Goal: Information Seeking & Learning: Learn about a topic

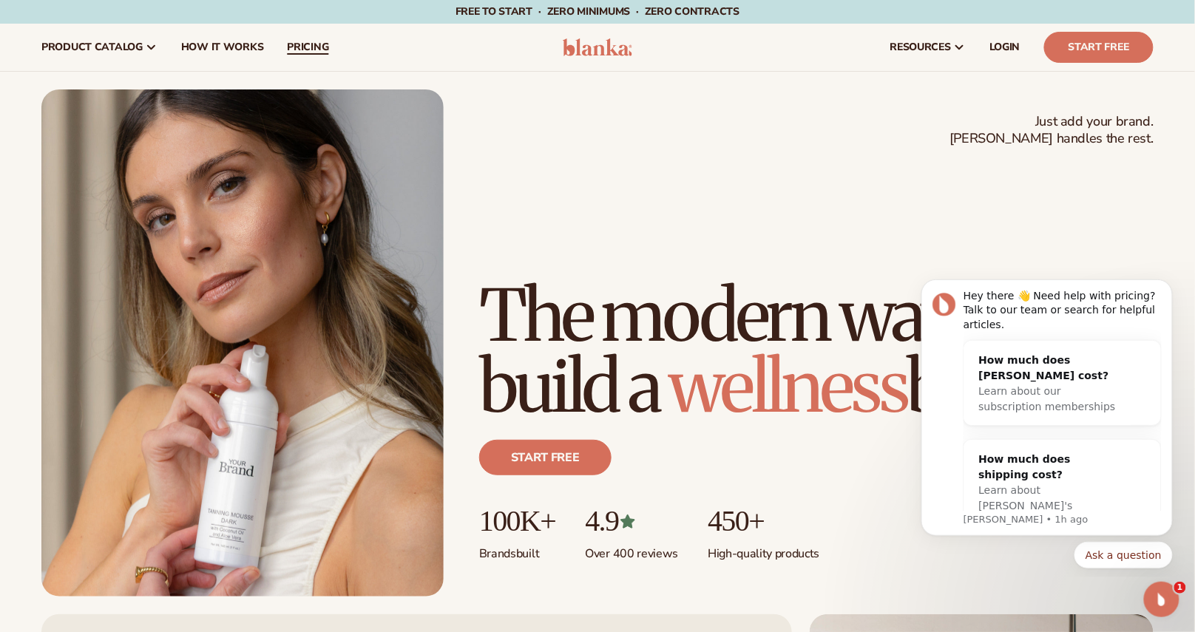
click at [327, 51] on link "pricing" at bounding box center [307, 47] width 65 height 47
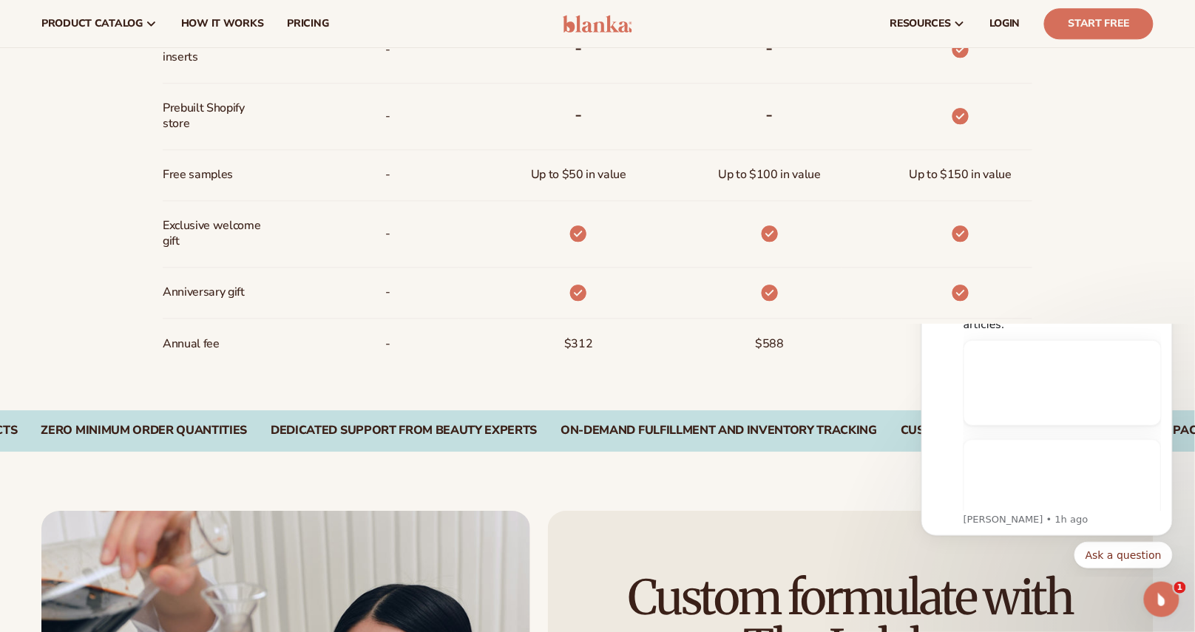
scroll to position [874, 0]
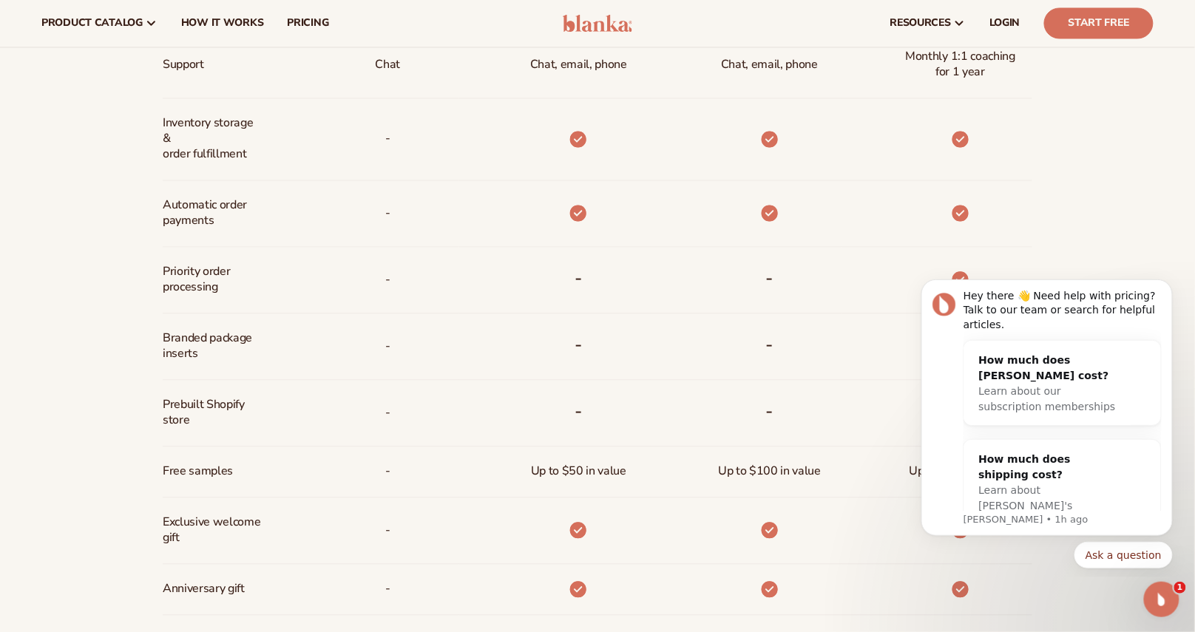
click at [209, 212] on span "Automatic order payments" at bounding box center [212, 213] width 98 height 43
click at [208, 212] on span "Automatic order payments" at bounding box center [212, 213] width 98 height 43
click at [208, 324] on div "Branded package inserts" at bounding box center [216, 347] width 106 height 66
click at [208, 334] on span "Branded package inserts" at bounding box center [212, 346] width 98 height 43
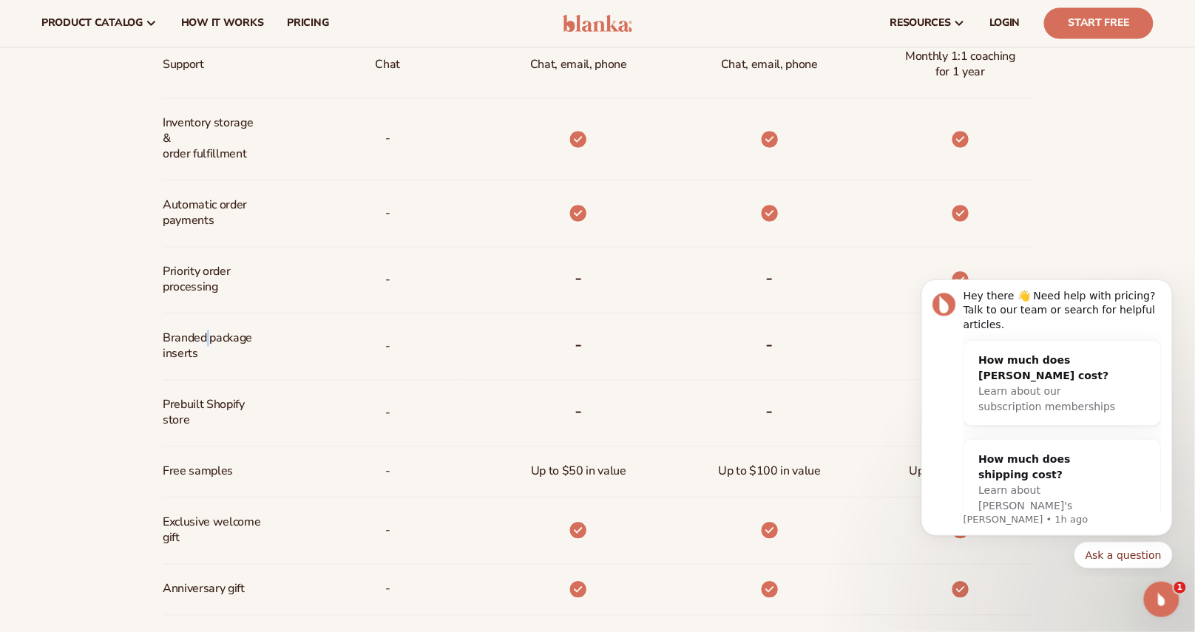
click at [208, 334] on span "Branded package inserts" at bounding box center [212, 346] width 98 height 43
click at [196, 406] on span "Prebuilt Shopify store" at bounding box center [212, 413] width 98 height 43
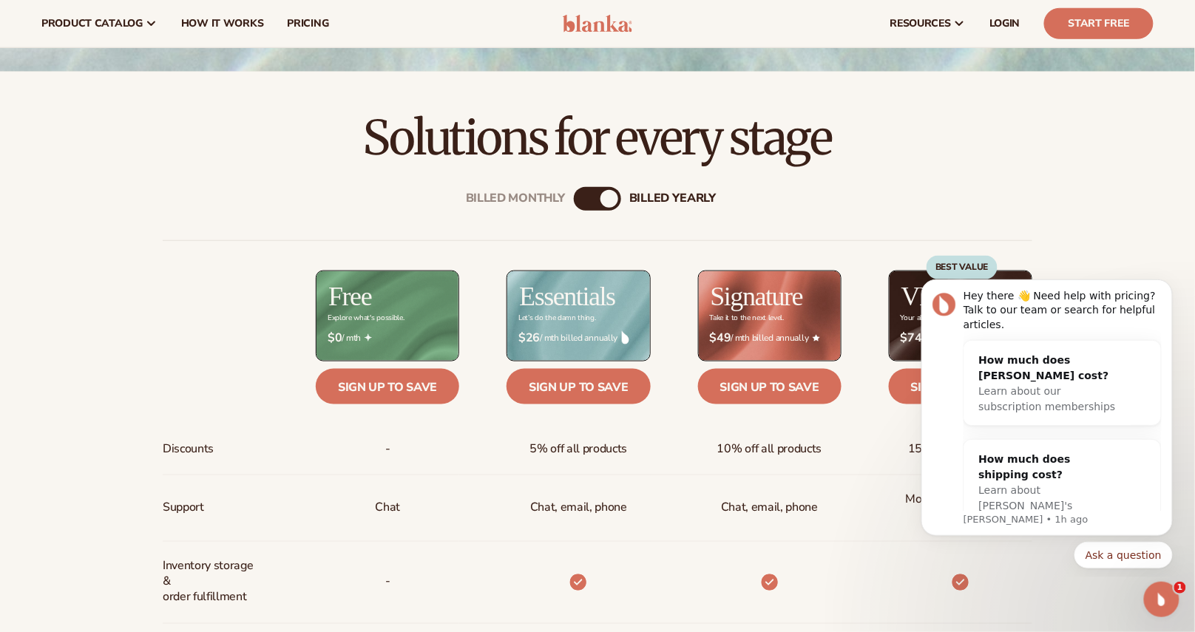
scroll to position [212, 0]
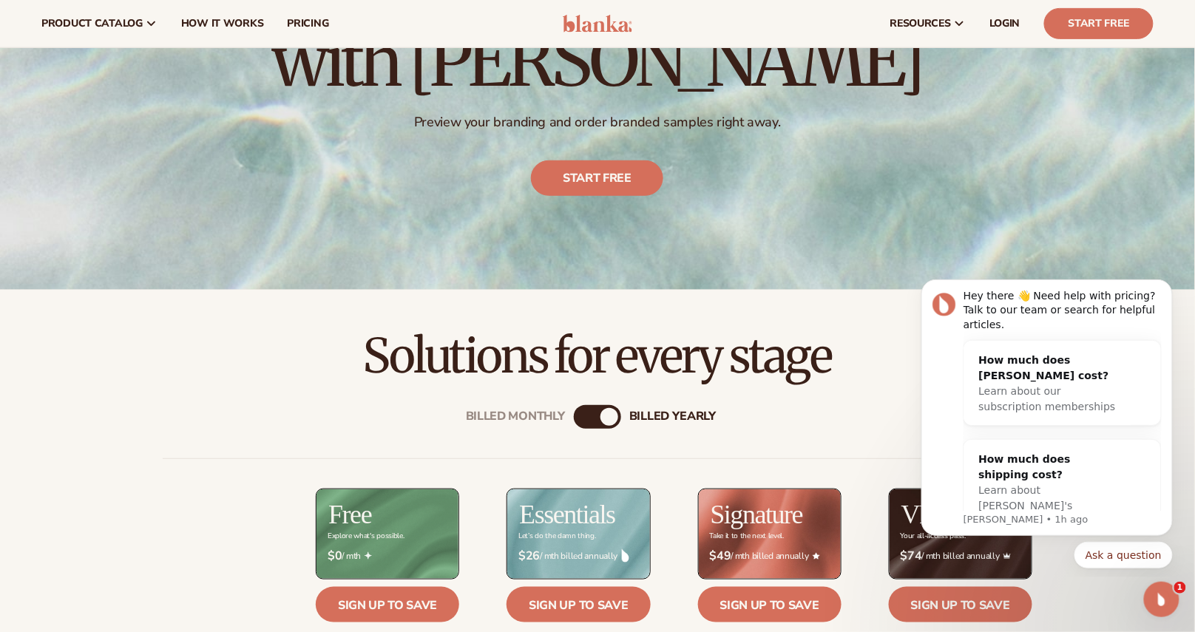
click at [590, 421] on div "Billed Monthly" at bounding box center [583, 417] width 18 height 18
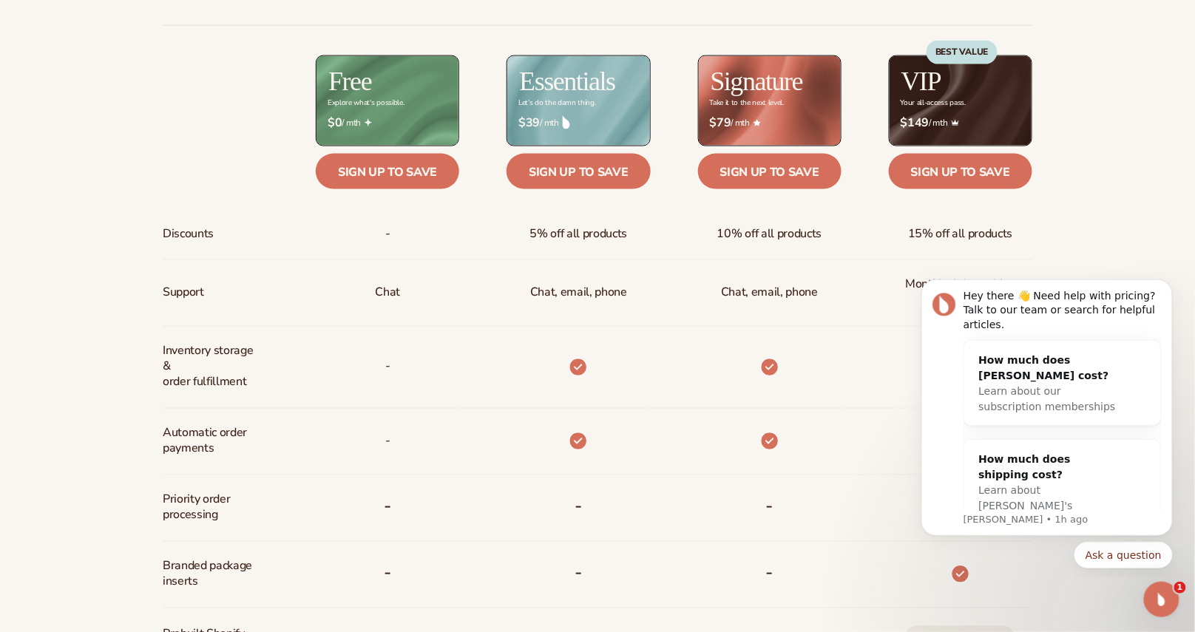
scroll to position [1096, 0]
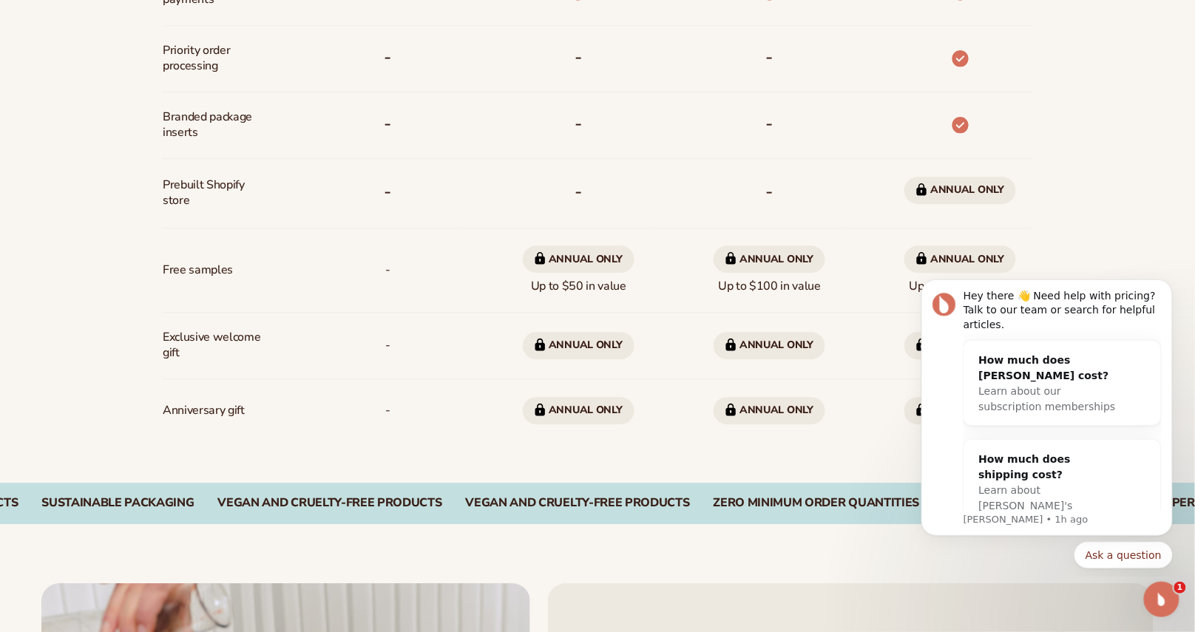
click at [612, 284] on span "Annual only Up to $50 in value" at bounding box center [579, 270] width 112 height 61
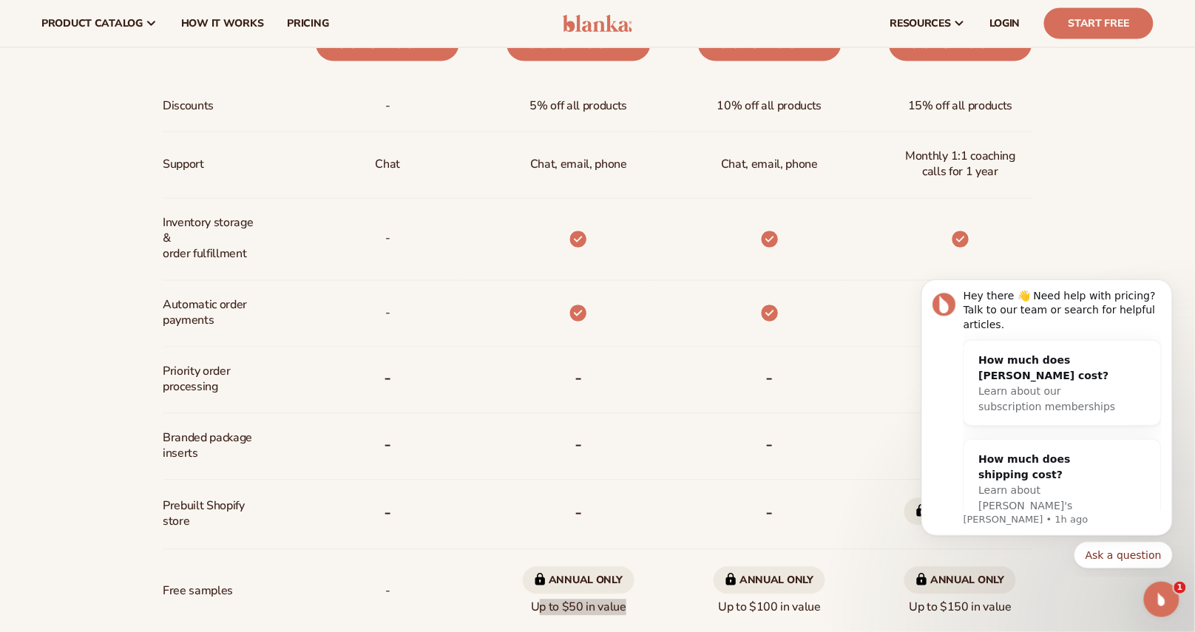
scroll to position [755, 0]
